Goal: Information Seeking & Learning: Find specific fact

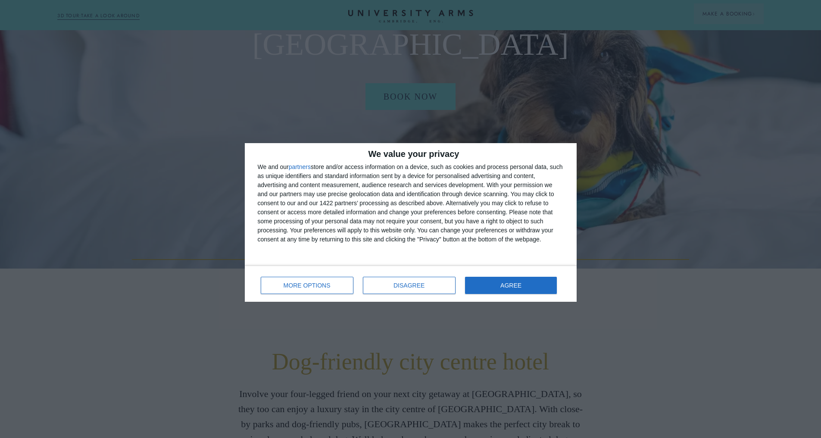
scroll to position [172, 0]
click at [494, 266] on div "MORE OPTIONS DISAGREE AGREE" at bounding box center [411, 284] width 332 height 36
click at [502, 281] on button "AGREE" at bounding box center [511, 285] width 92 height 17
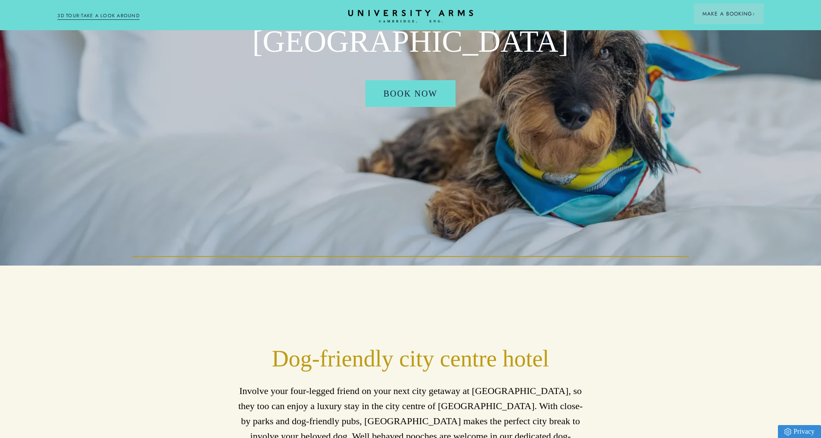
scroll to position [474, 0]
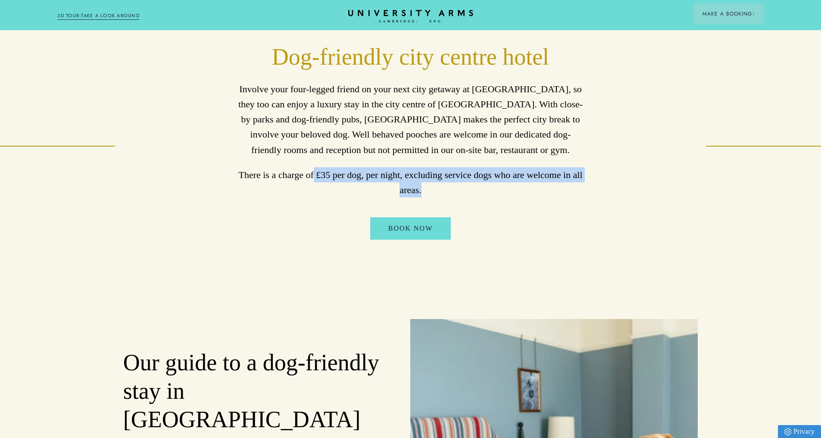
drag, startPoint x: 313, startPoint y: 181, endPoint x: 430, endPoint y: 201, distance: 118.5
click at [430, 197] on p "There is a charge of £35 per dog, per night, excluding service dogs who are wel…" at bounding box center [410, 182] width 345 height 30
click at [389, 189] on p "There is a charge of £35 per dog, per night, excluding service dogs who are wel…" at bounding box center [410, 182] width 345 height 30
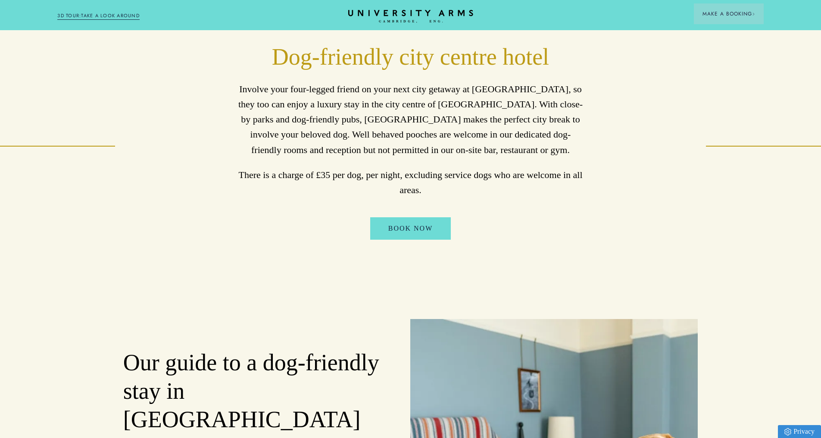
click at [322, 178] on p "There is a charge of £35 per dog, per night, excluding service dogs who are wel…" at bounding box center [410, 182] width 345 height 30
drag, startPoint x: 316, startPoint y: 178, endPoint x: 395, endPoint y: 187, distance: 79.4
click at [395, 187] on p "There is a charge of £35 per dog, per night, excluding service dogs who are wel…" at bounding box center [410, 182] width 345 height 30
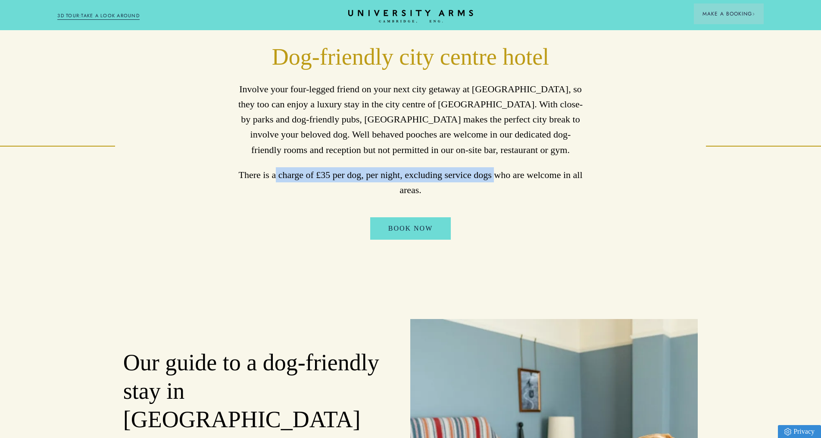
drag, startPoint x: 278, startPoint y: 182, endPoint x: 493, endPoint y: 178, distance: 215.6
click at [493, 178] on p "There is a charge of £35 per dog, per night, excluding service dogs who are wel…" at bounding box center [410, 182] width 345 height 30
copy p "charge of £35 per dog, per night, excluding service dogs"
